Goal: Find specific page/section: Find specific page/section

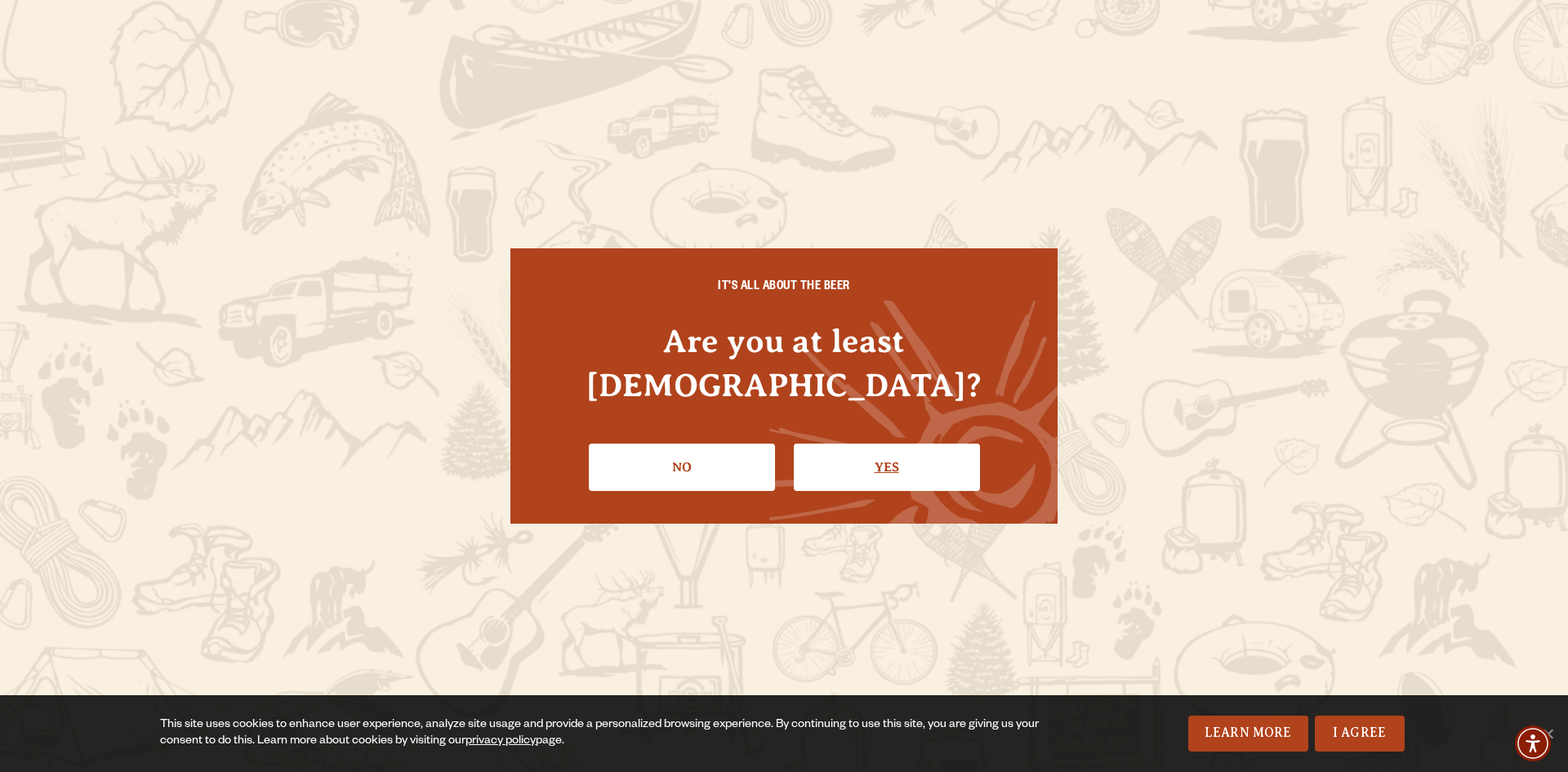
click at [873, 450] on link "Yes" at bounding box center [887, 467] width 187 height 48
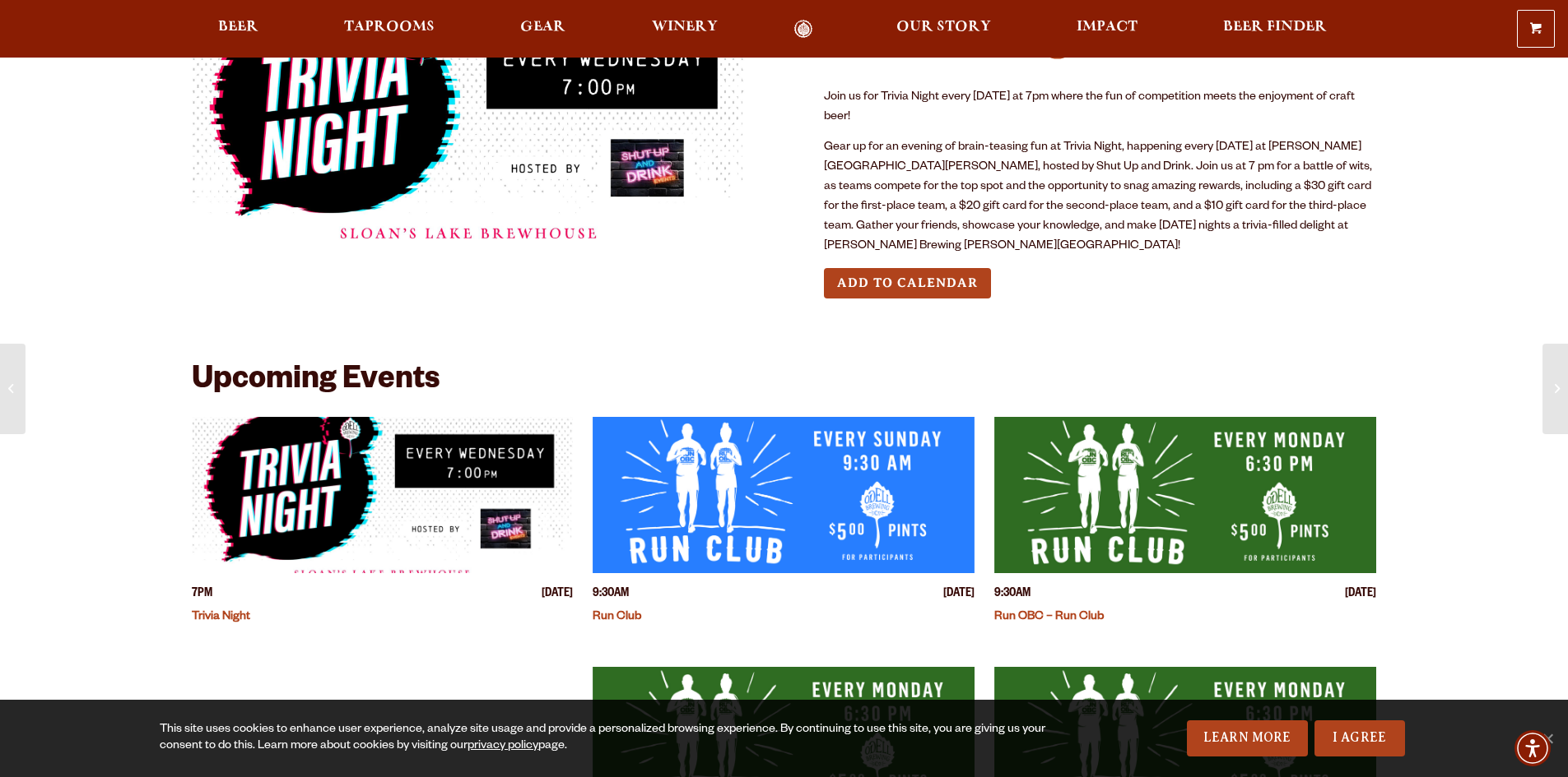
scroll to position [164, 0]
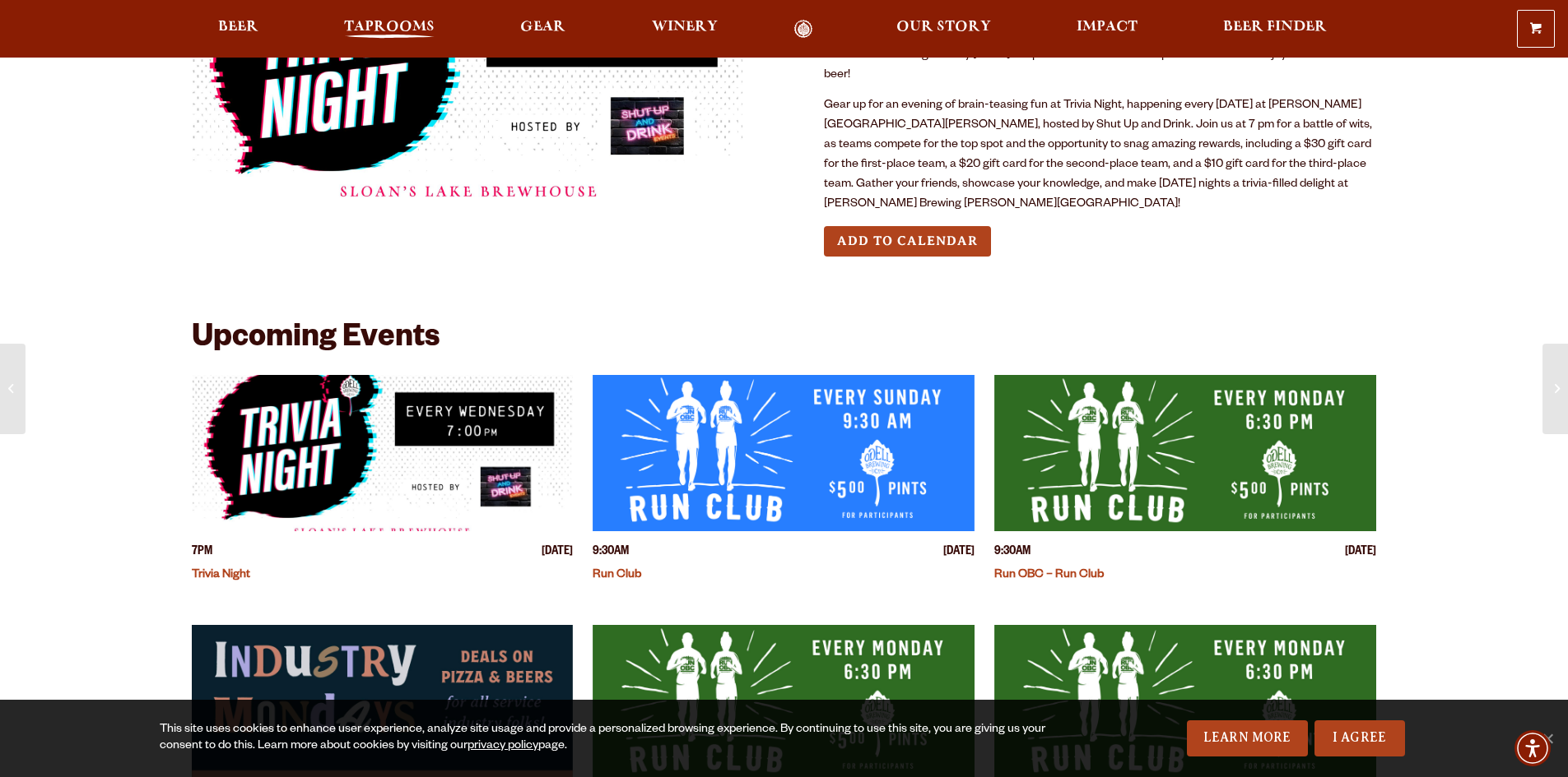
click at [386, 21] on span "Taprooms" at bounding box center [389, 28] width 91 height 13
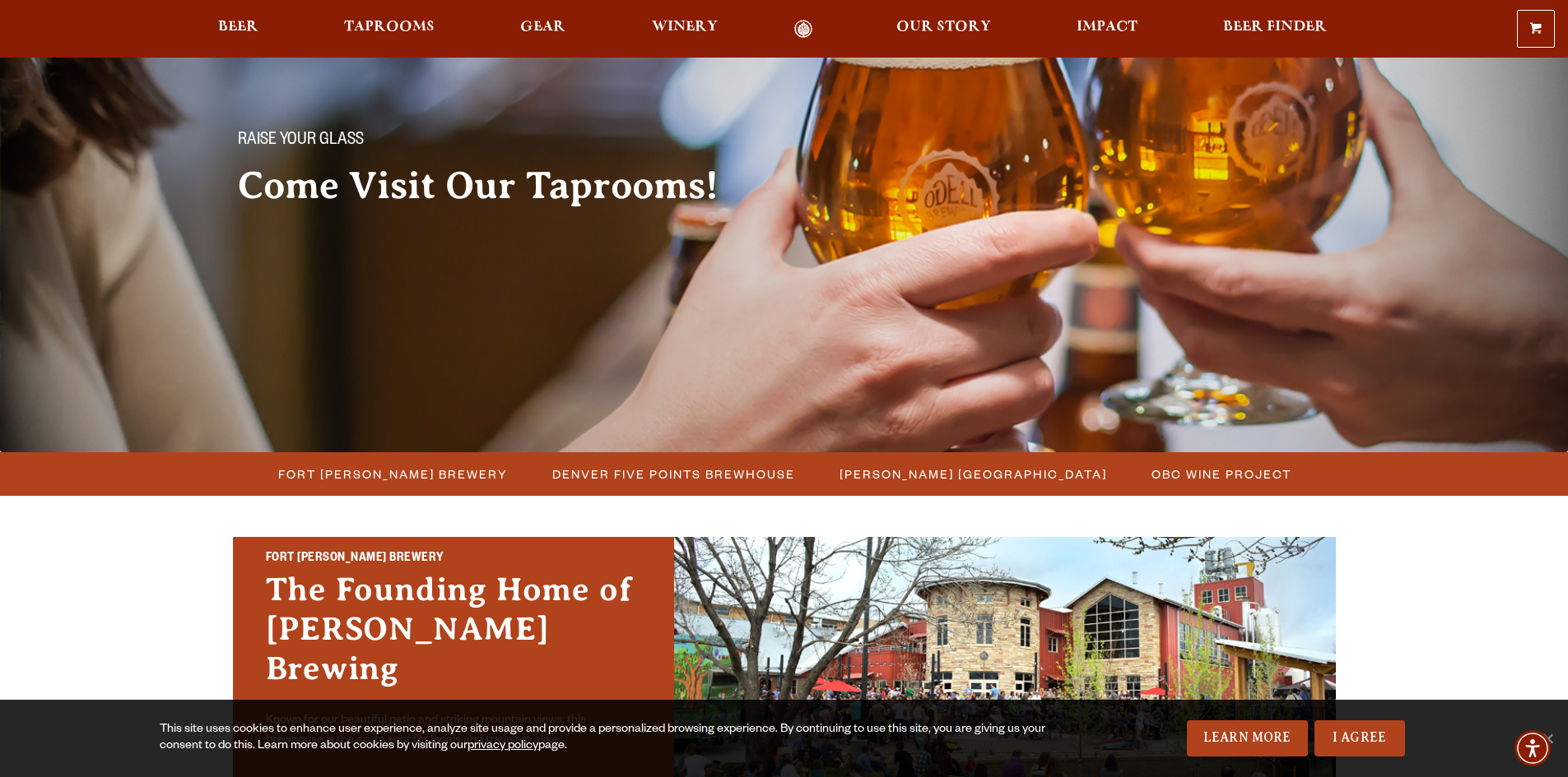
scroll to position [247, 0]
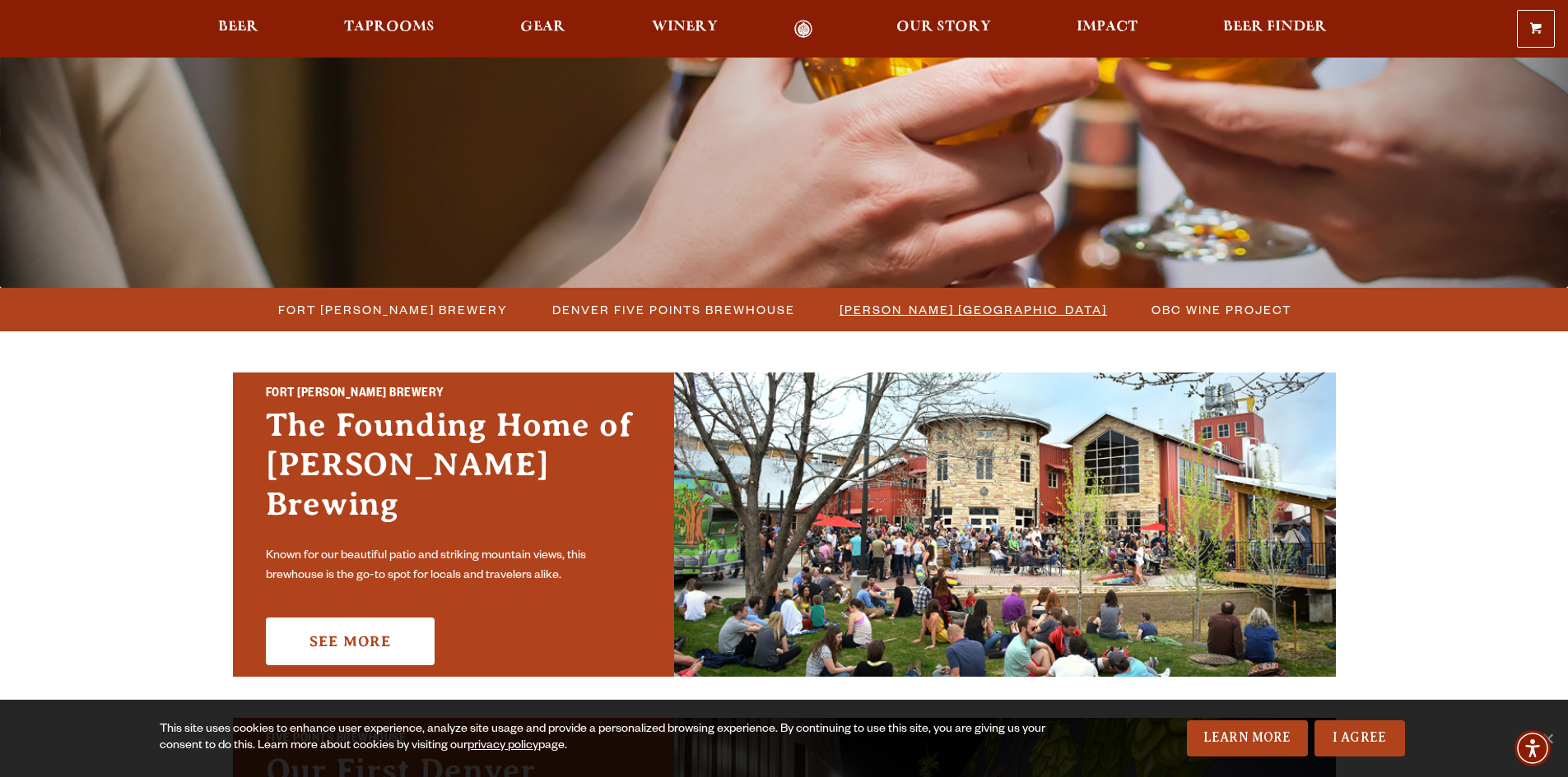
click at [880, 310] on span "[PERSON_NAME] [GEOGRAPHIC_DATA]" at bounding box center [973, 310] width 268 height 23
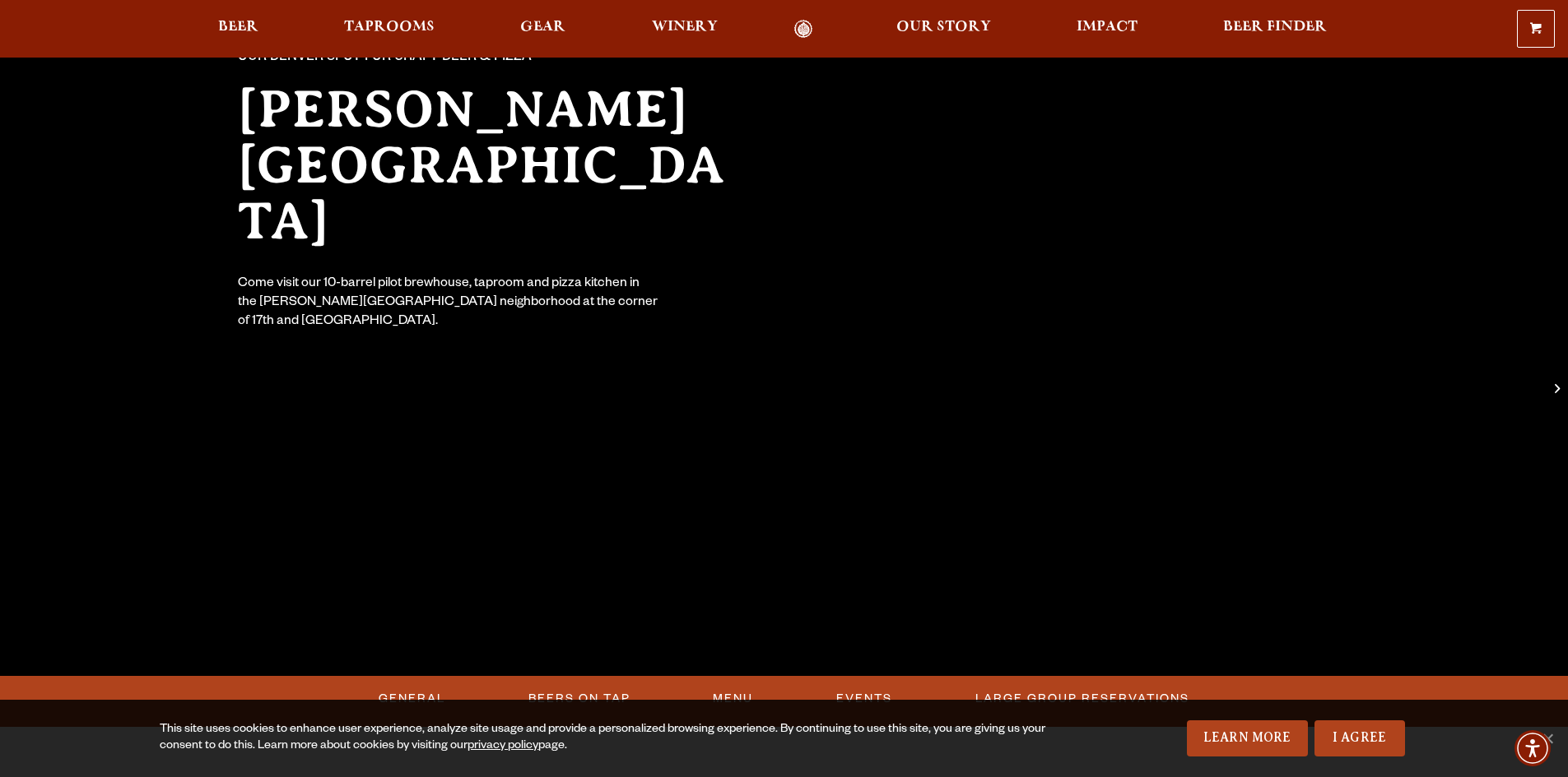
scroll to position [247, 0]
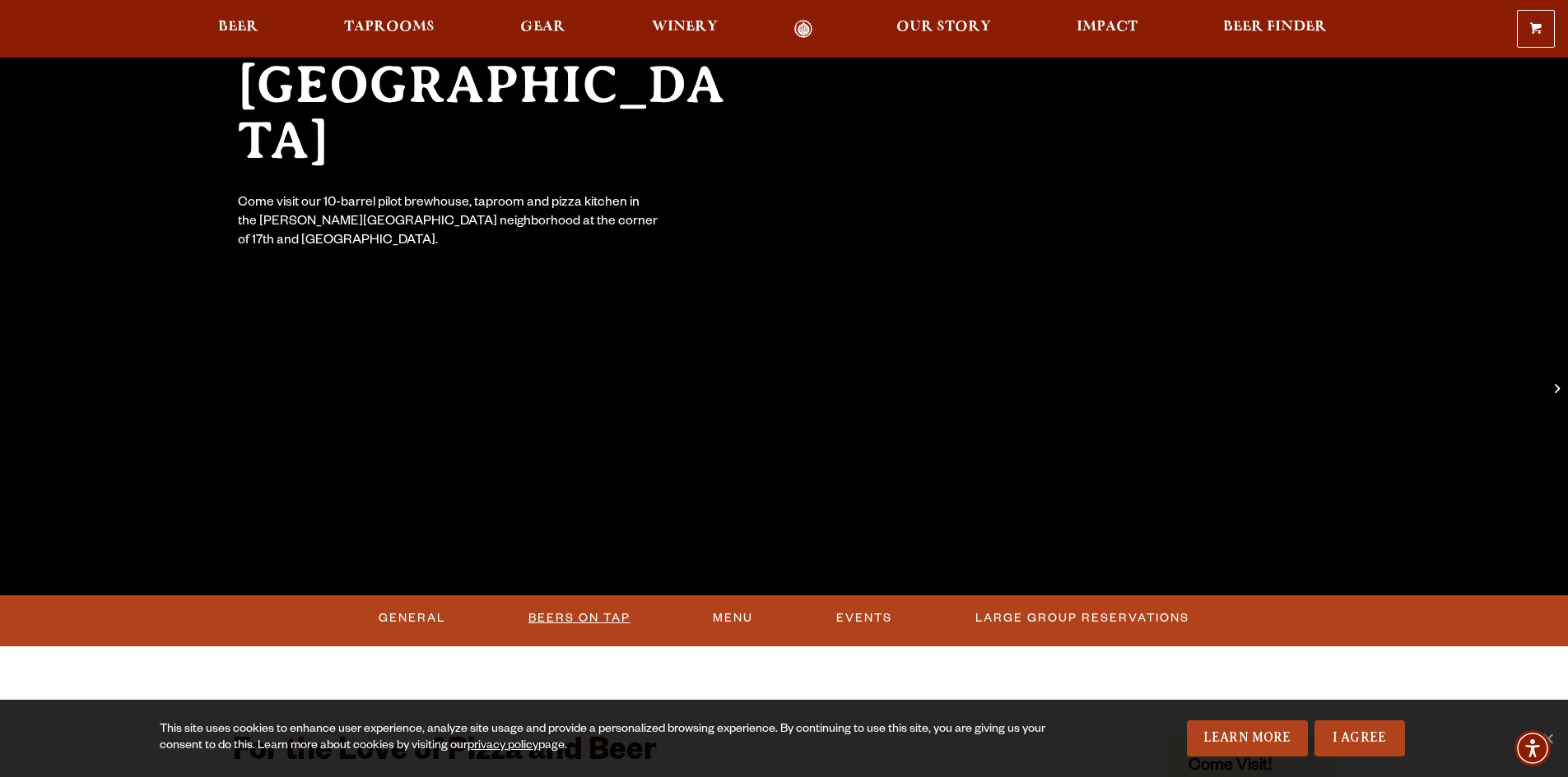
click at [595, 617] on link "Beers On Tap" at bounding box center [579, 618] width 115 height 38
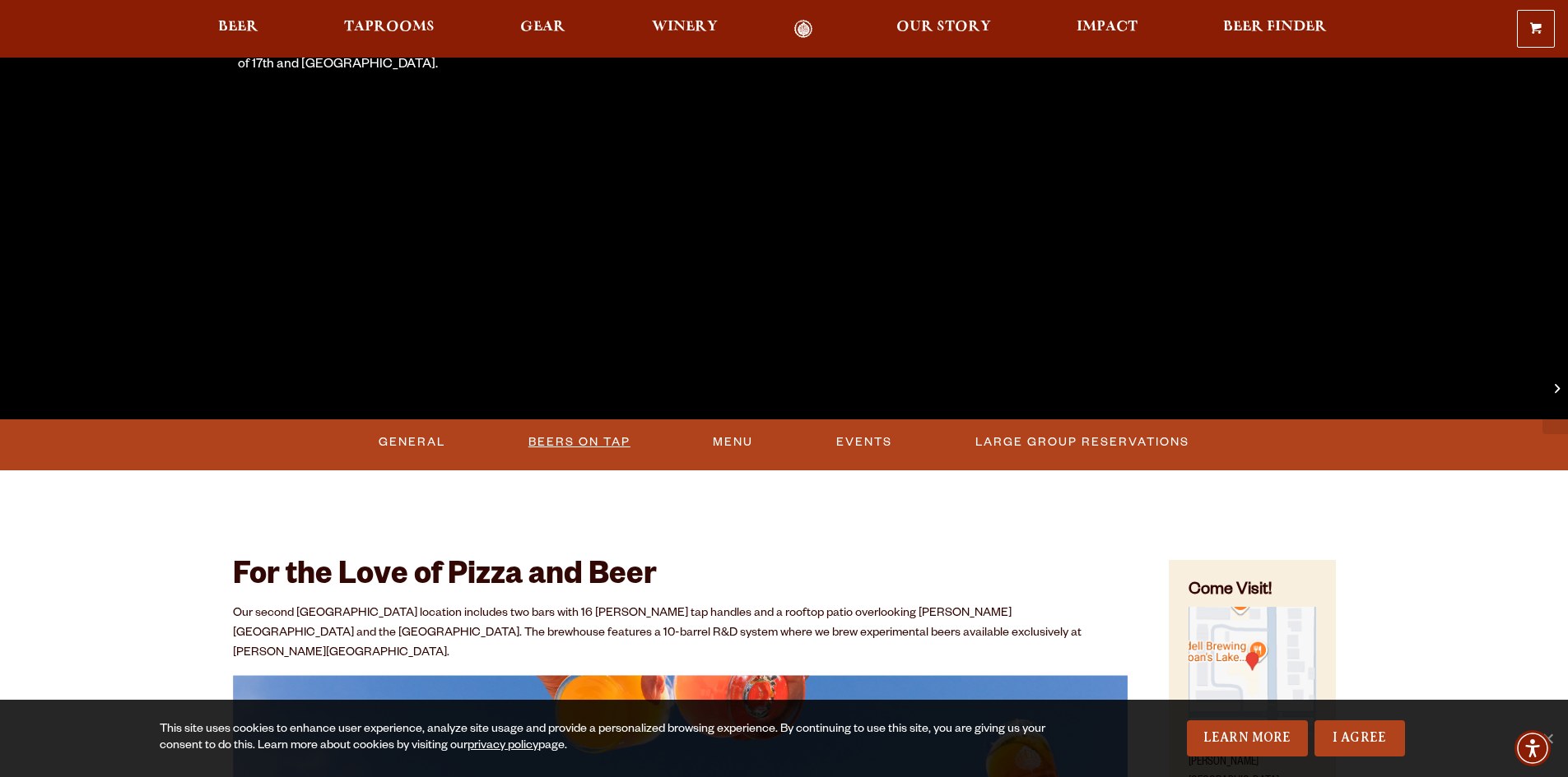
scroll to position [381, 0]
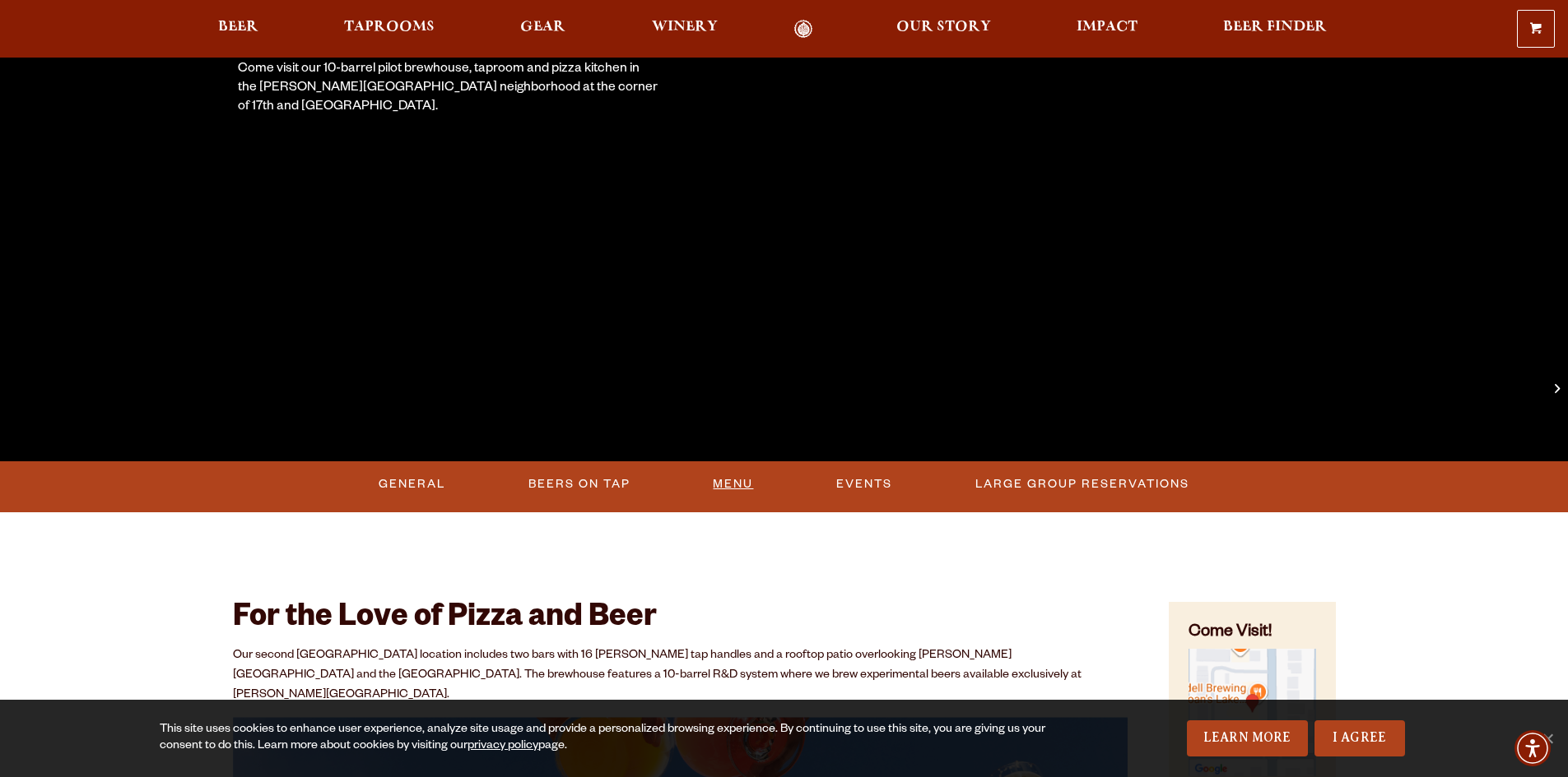
click at [709, 487] on link "Menu" at bounding box center [733, 484] width 54 height 38
